Goal: Information Seeking & Learning: Learn about a topic

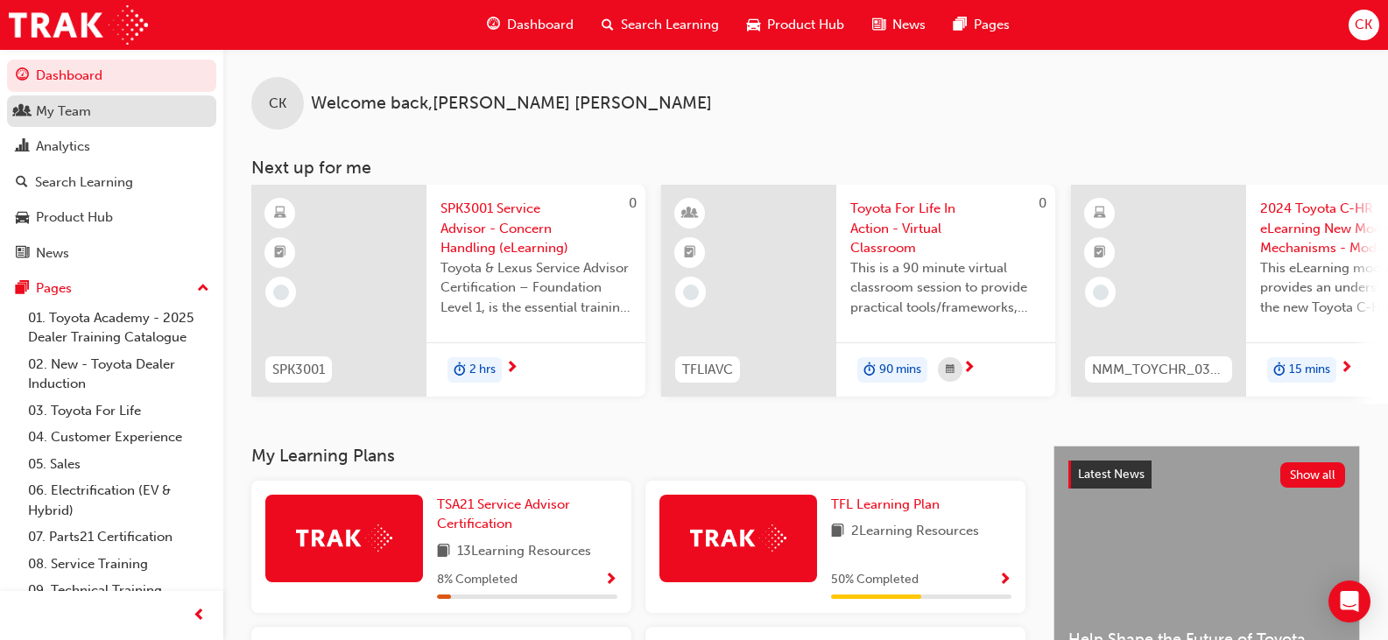
click at [70, 119] on div "My Team" at bounding box center [63, 112] width 55 height 20
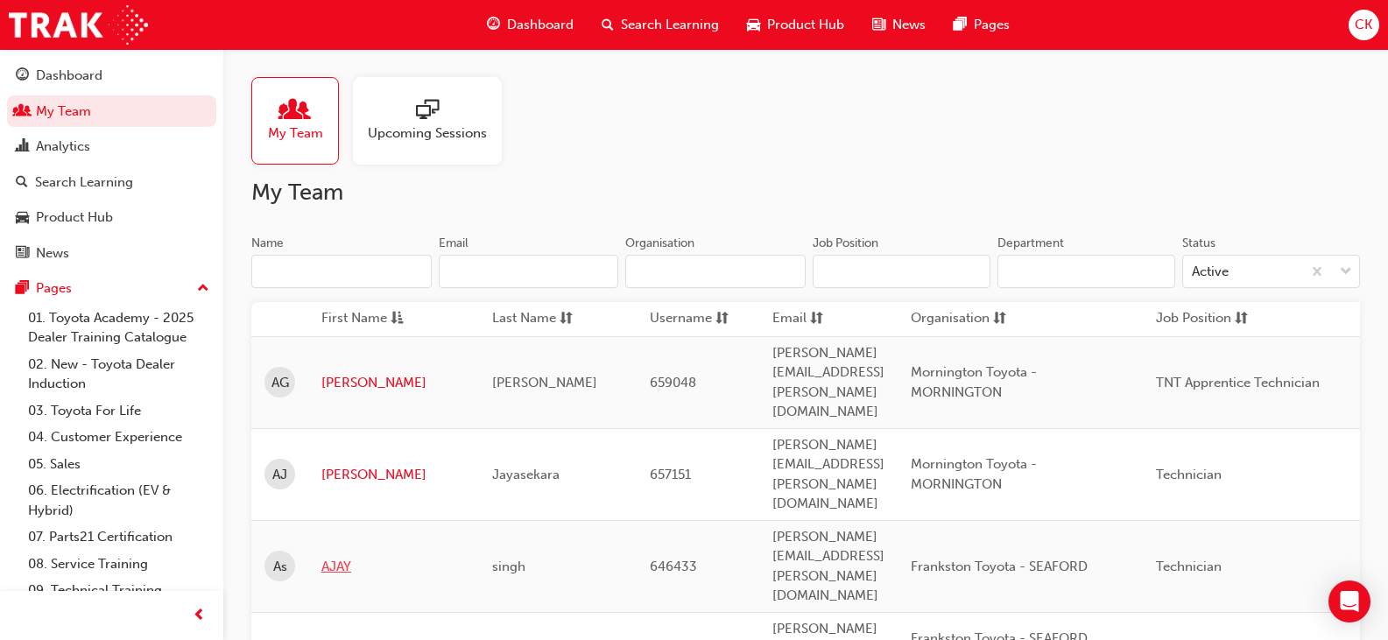
click at [336, 557] on link "AJAY" at bounding box center [393, 567] width 144 height 20
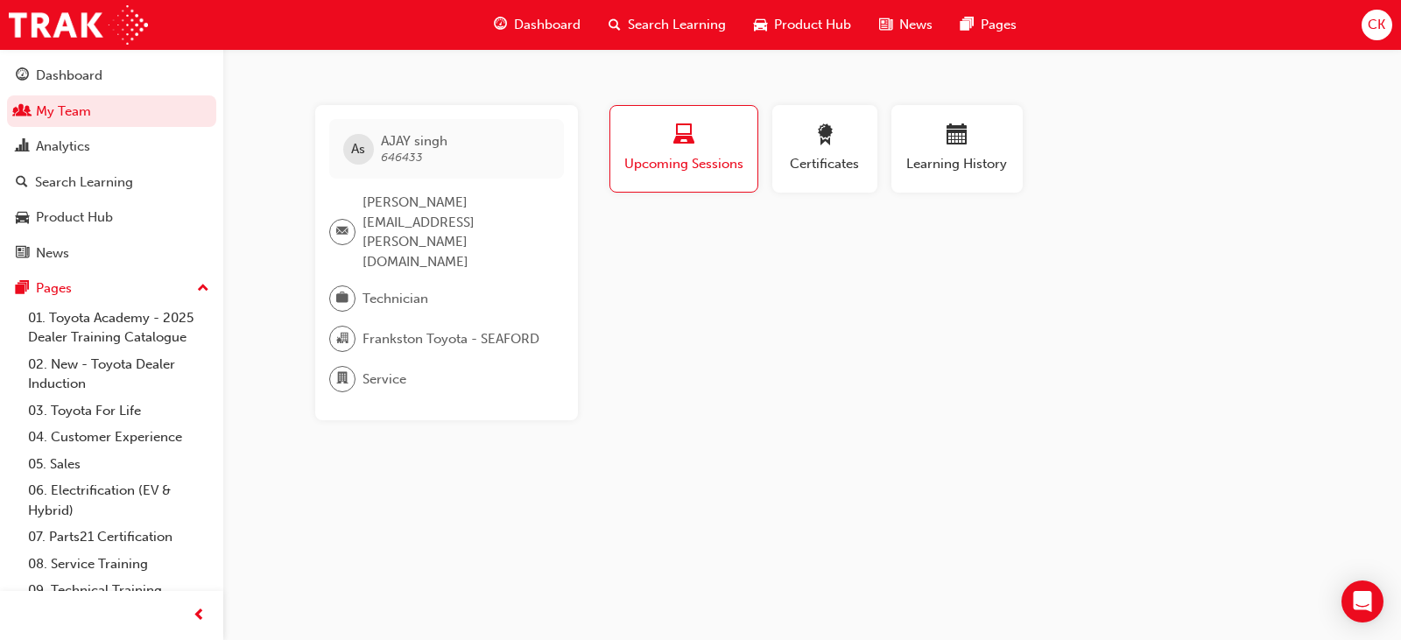
click at [387, 289] on span "Technician" at bounding box center [396, 299] width 66 height 20
click at [696, 169] on span "Upcoming Sessions" at bounding box center [684, 164] width 121 height 20
click at [846, 162] on span "Certificates" at bounding box center [825, 164] width 79 height 20
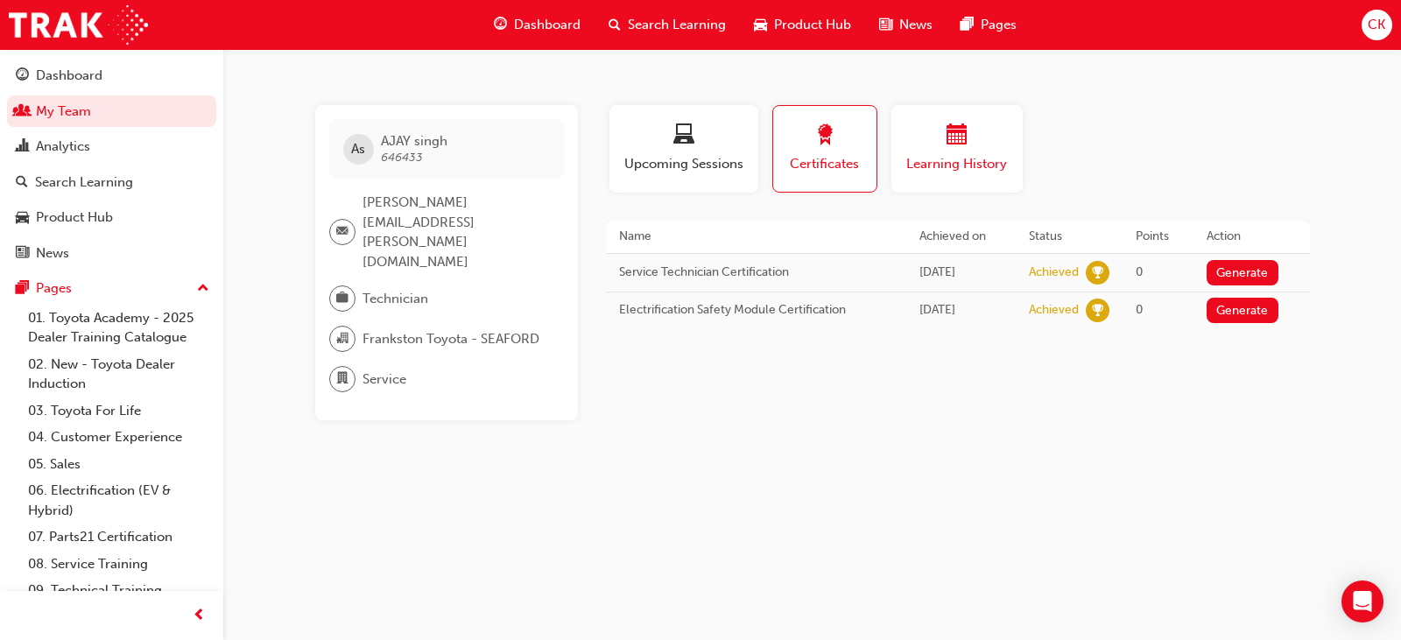
click at [923, 169] on span "Learning History" at bounding box center [957, 164] width 105 height 20
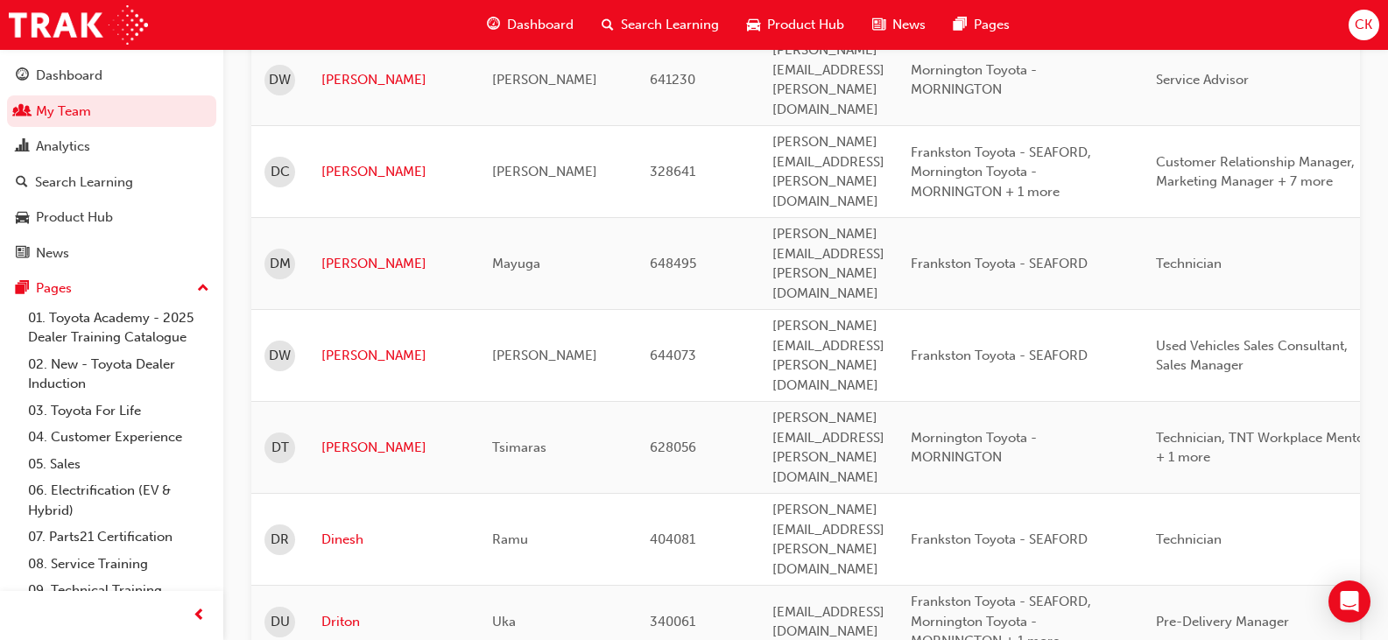
scroll to position [2189, 0]
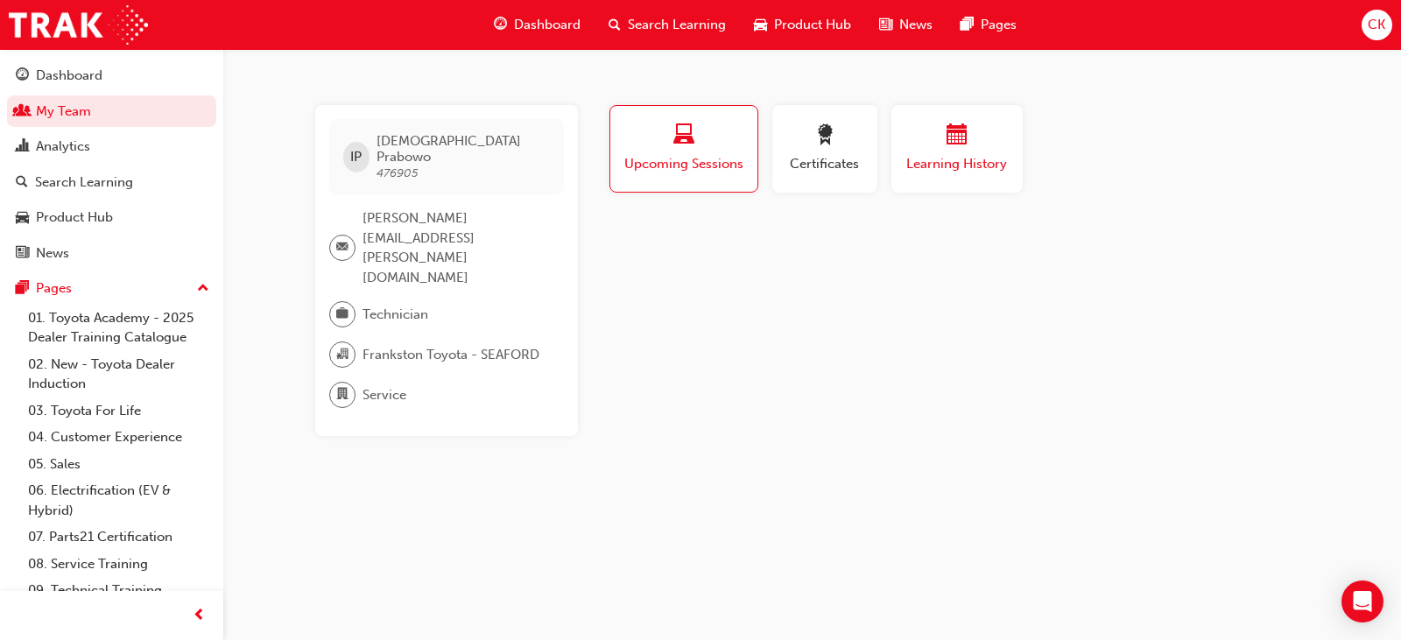
click at [925, 173] on span "Learning History" at bounding box center [957, 164] width 105 height 20
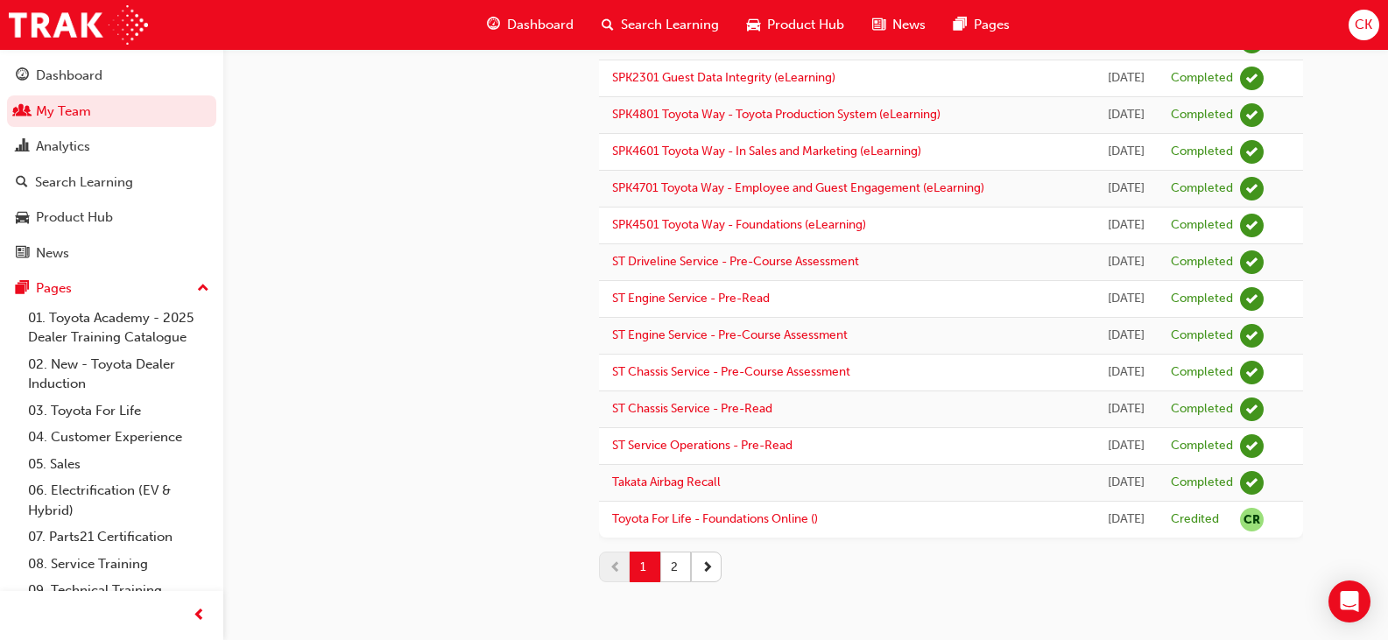
scroll to position [2136, 0]
